Goal: Task Accomplishment & Management: Use online tool/utility

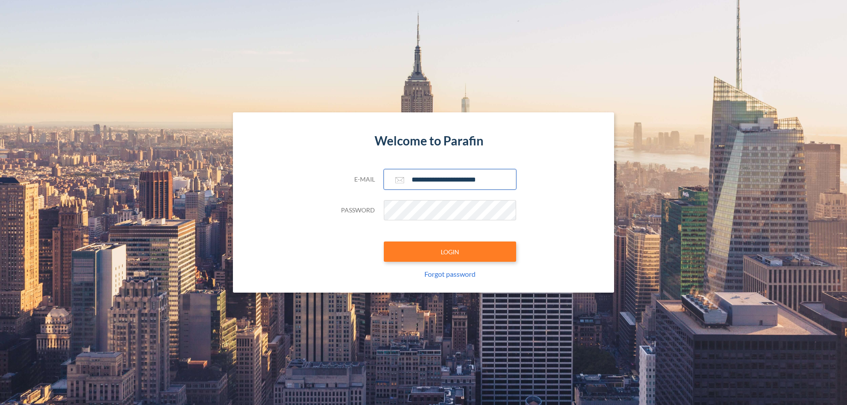
type input "**********"
click at [450, 252] on button "LOGIN" at bounding box center [450, 252] width 132 height 20
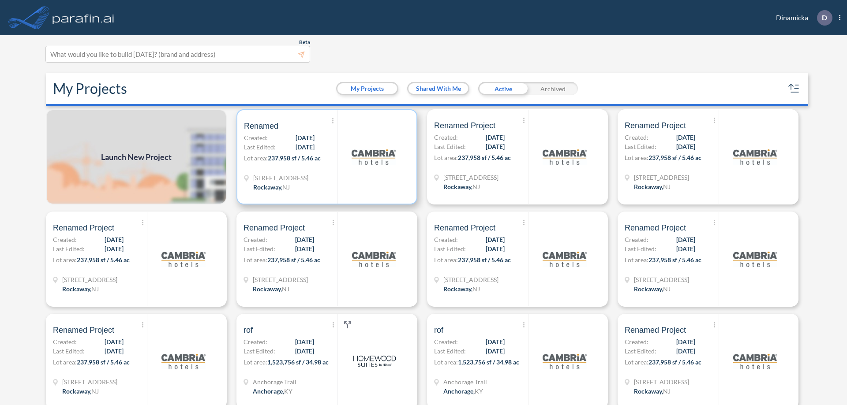
scroll to position [2, 0]
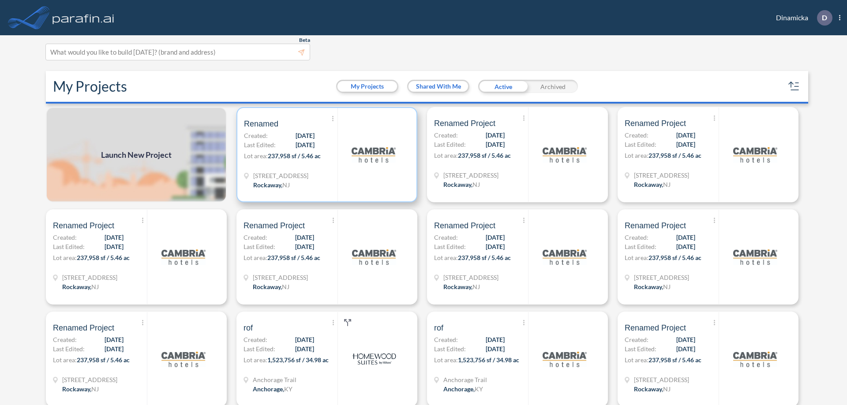
click at [325, 155] on p "Lot area: 237,958 sf / 5.46 ac" at bounding box center [290, 157] width 93 height 13
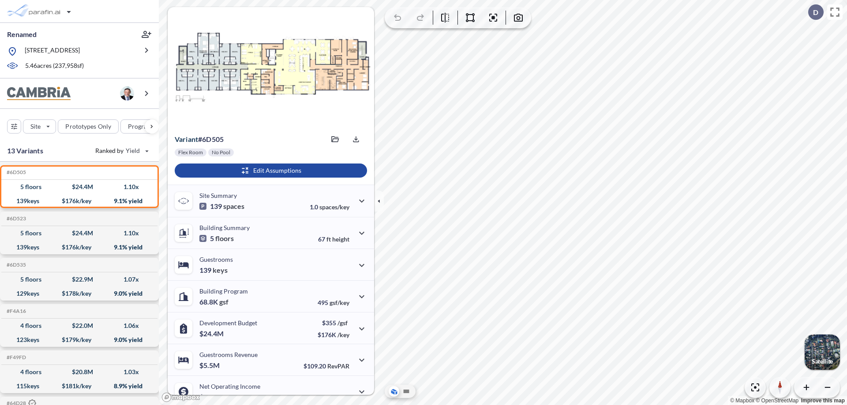
scroll to position [45, 0]
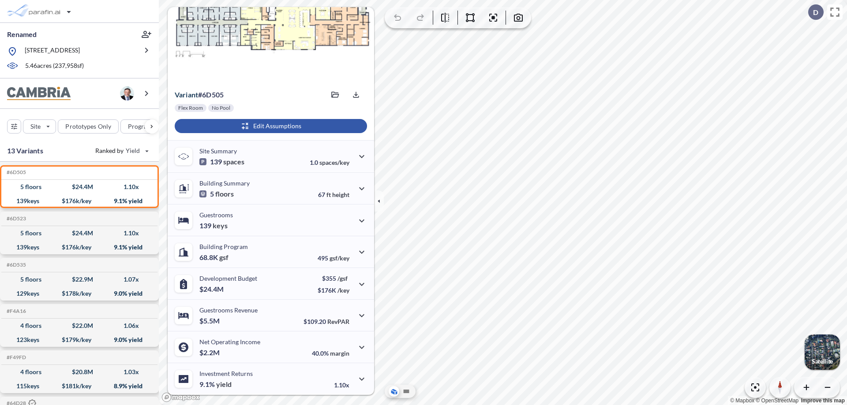
click at [269, 126] on div "button" at bounding box center [271, 126] width 192 height 14
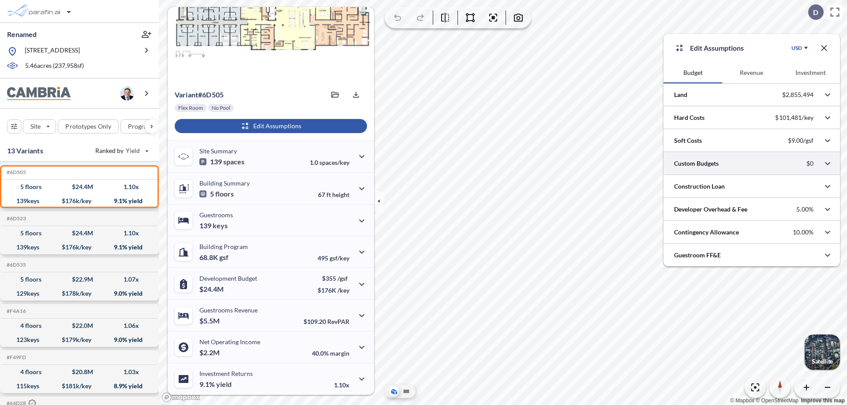
click at [751, 164] on div at bounding box center [751, 163] width 176 height 22
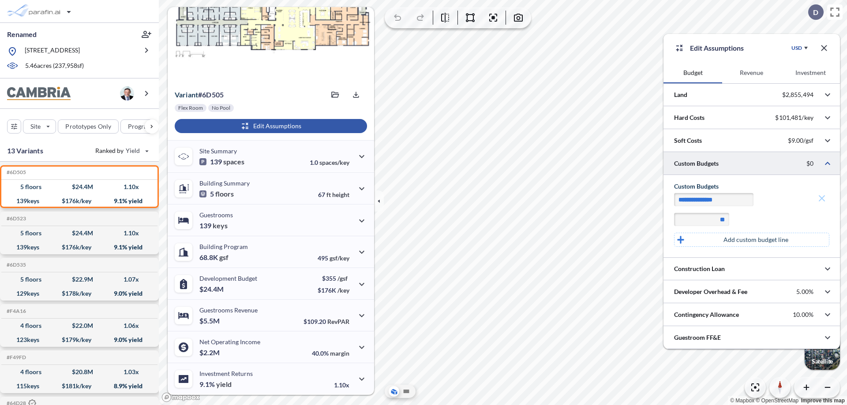
click at [755, 240] on p "Add custom budget line" at bounding box center [755, 239] width 65 height 9
